Goal: Communication & Community: Connect with others

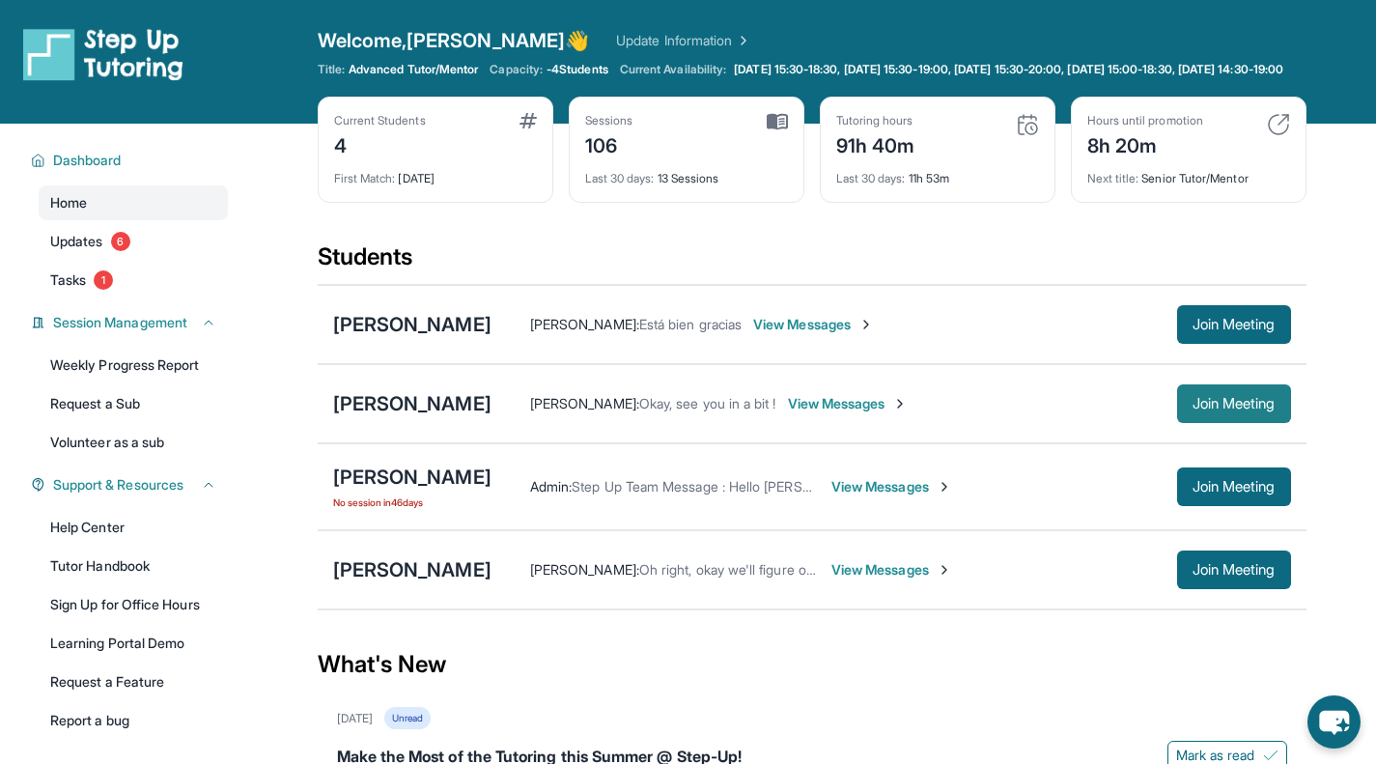
click at [1248, 409] on span "Join Meeting" at bounding box center [1234, 404] width 83 height 12
click at [942, 442] on div "Yara [PERSON_NAME] [PERSON_NAME] [PERSON_NAME] : Okay, see you in a bit ! View …" at bounding box center [812, 403] width 989 height 79
click at [909, 413] on span "View Messages" at bounding box center [848, 403] width 121 height 19
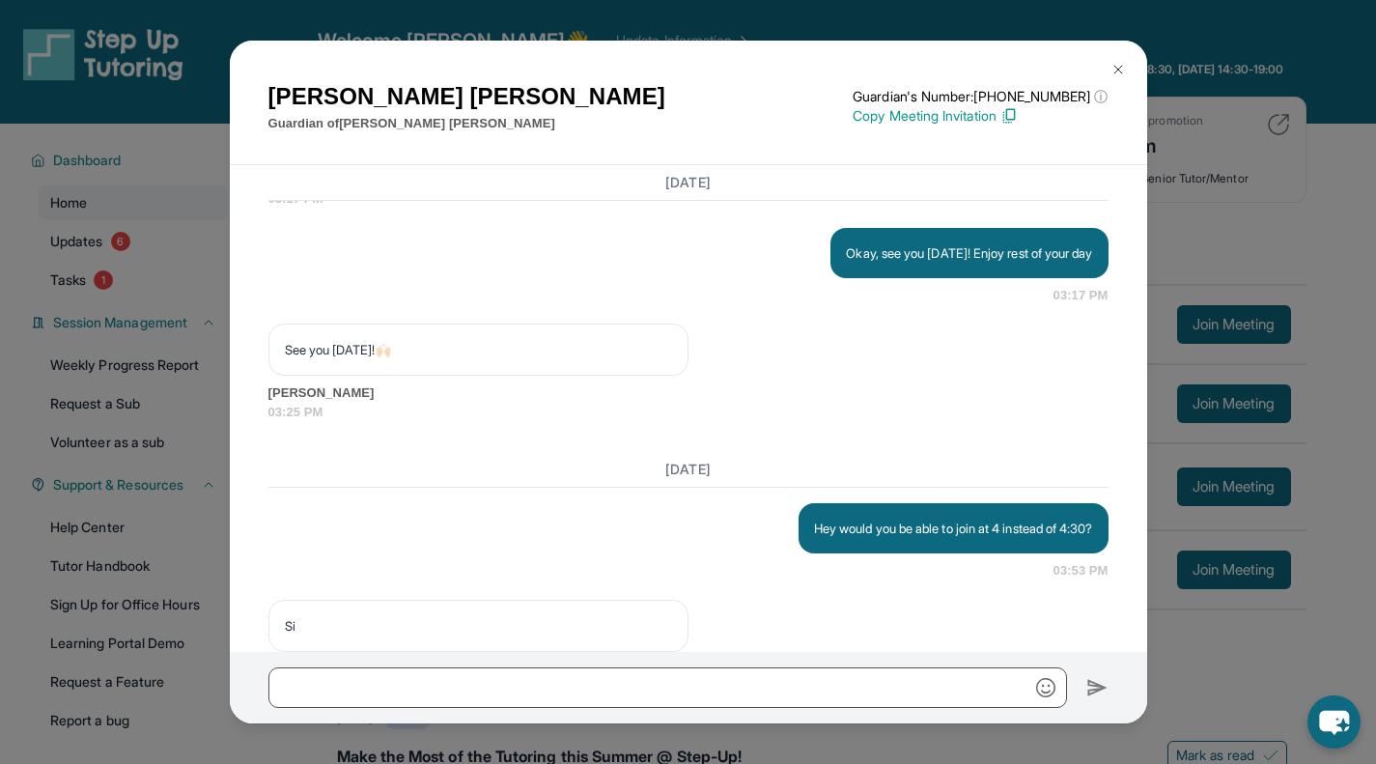
scroll to position [17211, 0]
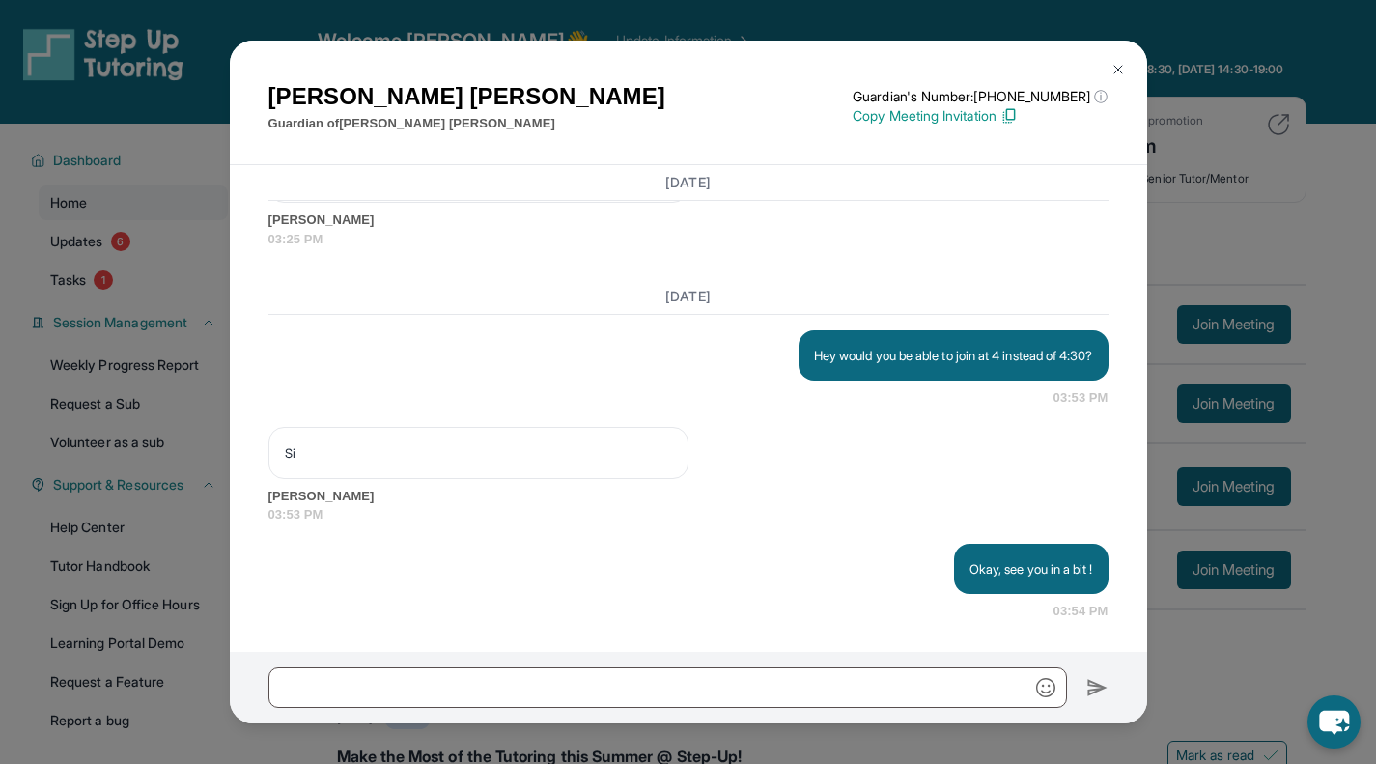
click at [1119, 70] on img at bounding box center [1118, 69] width 15 height 15
